Goal: Use online tool/utility: Utilize a website feature to perform a specific function

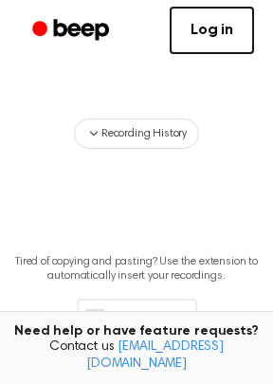
scroll to position [228, 0]
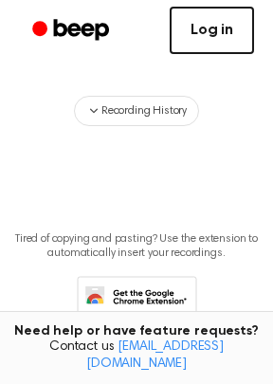
click at [203, 30] on link "Log in" at bounding box center [212, 30] width 84 height 47
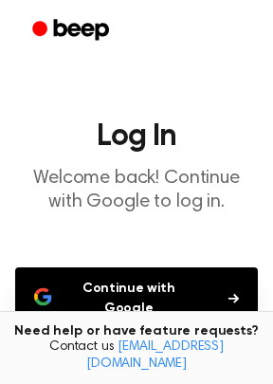
click at [175, 280] on button "Continue with Google" at bounding box center [136, 298] width 243 height 63
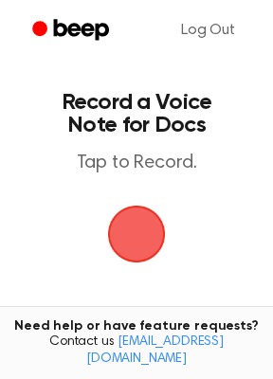
click at [123, 246] on span "button" at bounding box center [136, 234] width 64 height 64
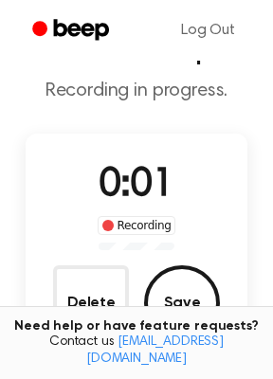
scroll to position [76, 0]
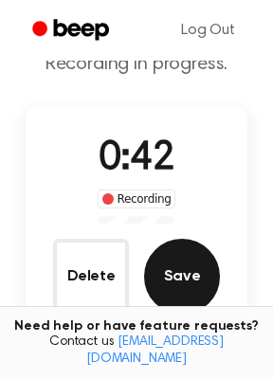
click at [192, 264] on button "Save" at bounding box center [182, 277] width 76 height 76
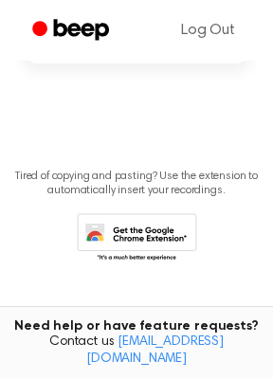
scroll to position [0, 0]
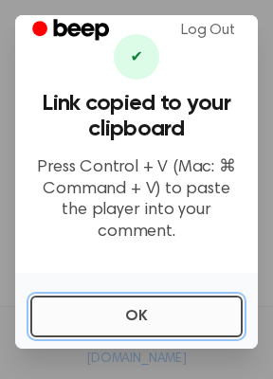
click at [92, 307] on button "OK" at bounding box center [136, 317] width 212 height 42
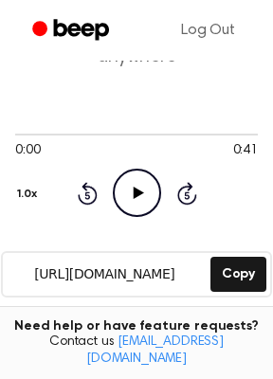
scroll to position [152, 0]
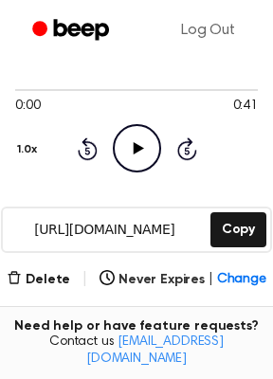
click at [125, 143] on icon "Play Audio" at bounding box center [137, 148] width 48 height 48
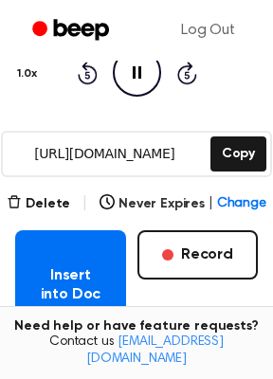
scroll to position [303, 0]
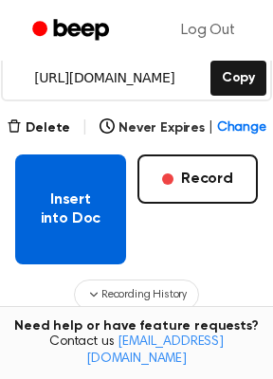
click at [68, 218] on button "Insert into Doc" at bounding box center [70, 210] width 111 height 110
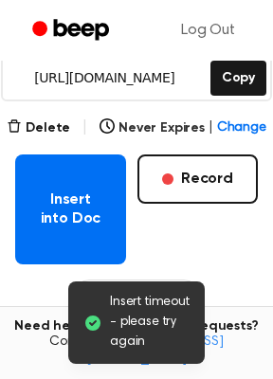
click at [108, 318] on div "Insert timeout - please try again" at bounding box center [136, 323] width 137 height 82
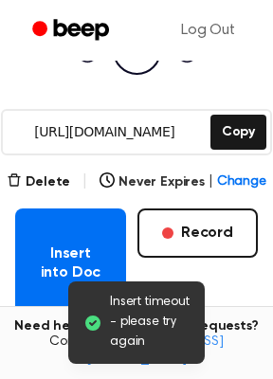
scroll to position [228, 0]
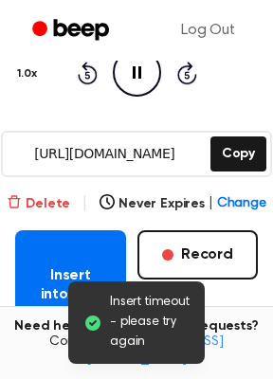
click at [58, 205] on button "Delete" at bounding box center [39, 204] width 64 height 20
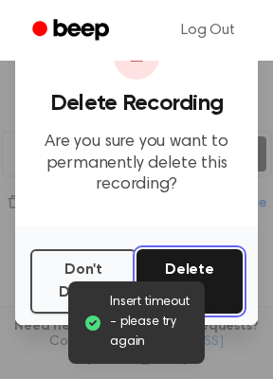
click at [177, 265] on button "Delete" at bounding box center [190, 281] width 106 height 64
click at [181, 264] on button "Delete" at bounding box center [190, 281] width 106 height 64
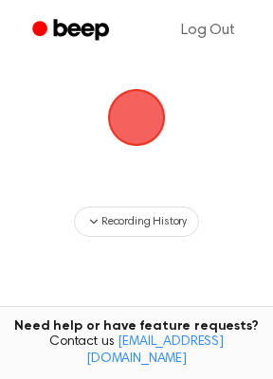
scroll to position [76, 0]
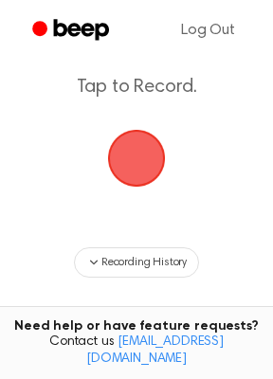
click at [149, 136] on span "button" at bounding box center [137, 159] width 58 height 58
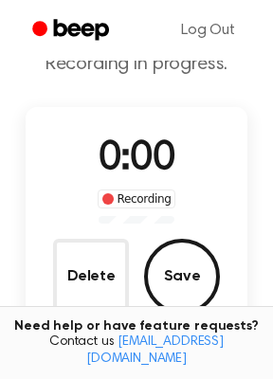
scroll to position [135, 0]
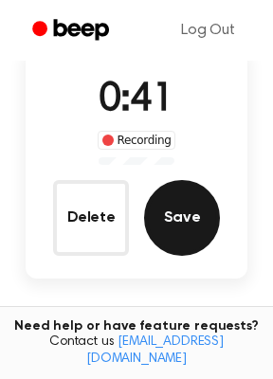
click at [192, 212] on button "Save" at bounding box center [182, 218] width 76 height 76
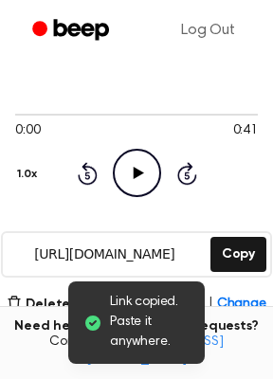
scroll to position [152, 0]
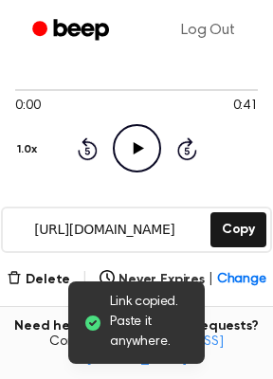
click at [133, 152] on icon at bounding box center [138, 148] width 10 height 12
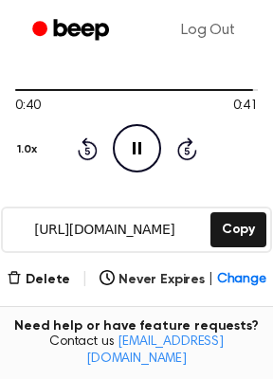
scroll to position [303, 0]
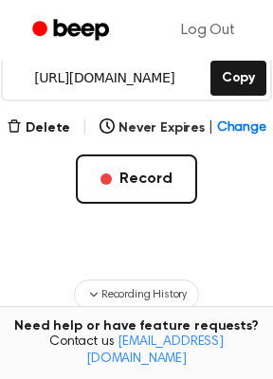
click at [58, 139] on div "Delete | Never Expires | Change Record" at bounding box center [136, 191] width 243 height 148
click at [59, 132] on button "Delete" at bounding box center [39, 129] width 64 height 20
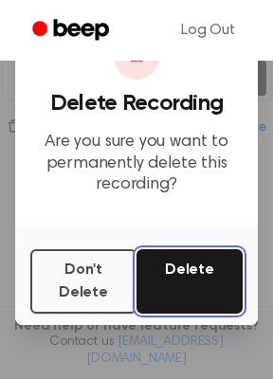
click at [171, 285] on button "Delete" at bounding box center [190, 281] width 106 height 64
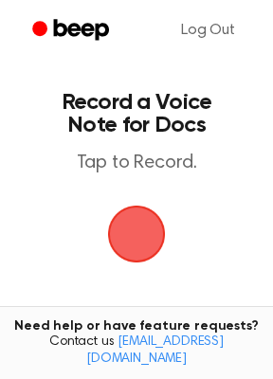
click at [122, 225] on span "button" at bounding box center [137, 234] width 76 height 76
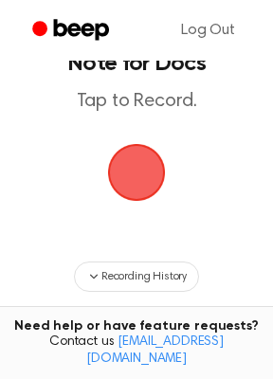
scroll to position [135, 0]
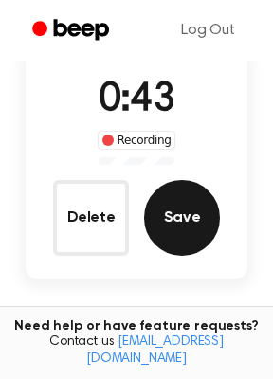
click at [158, 207] on button "Save" at bounding box center [182, 218] width 76 height 76
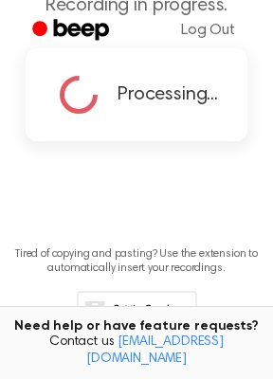
scroll to position [0, 0]
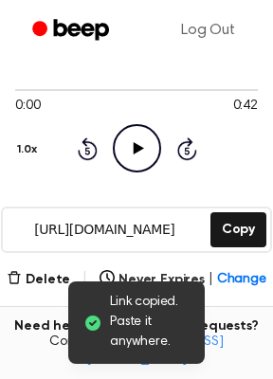
click at [136, 143] on icon at bounding box center [138, 148] width 10 height 12
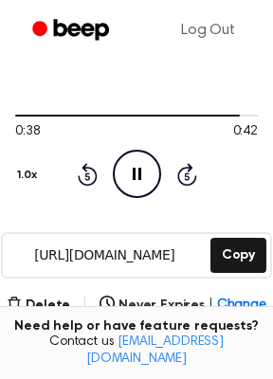
scroll to position [152, 0]
